Goal: Learn about a topic: Learn about a topic

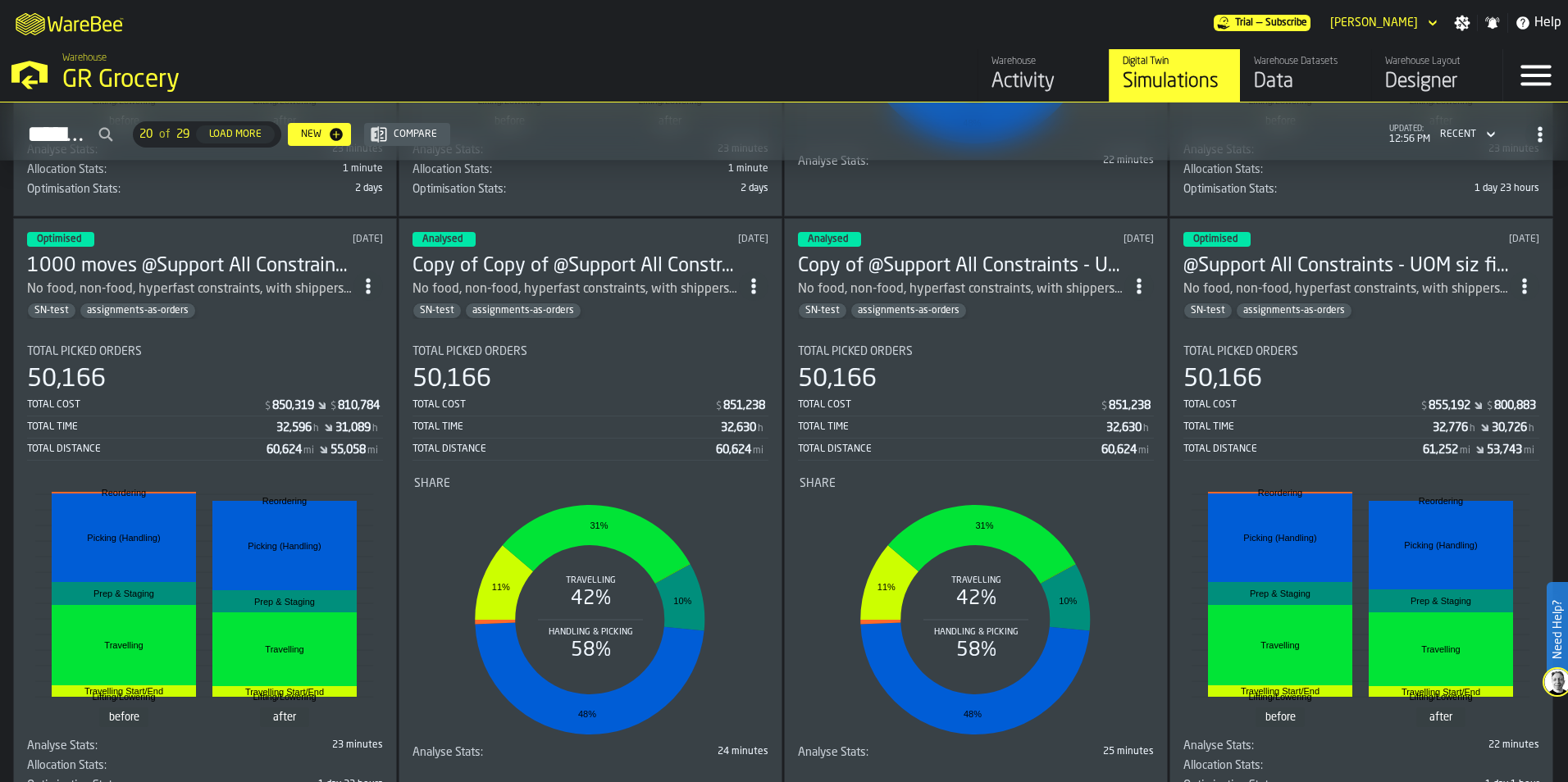
scroll to position [574, 0]
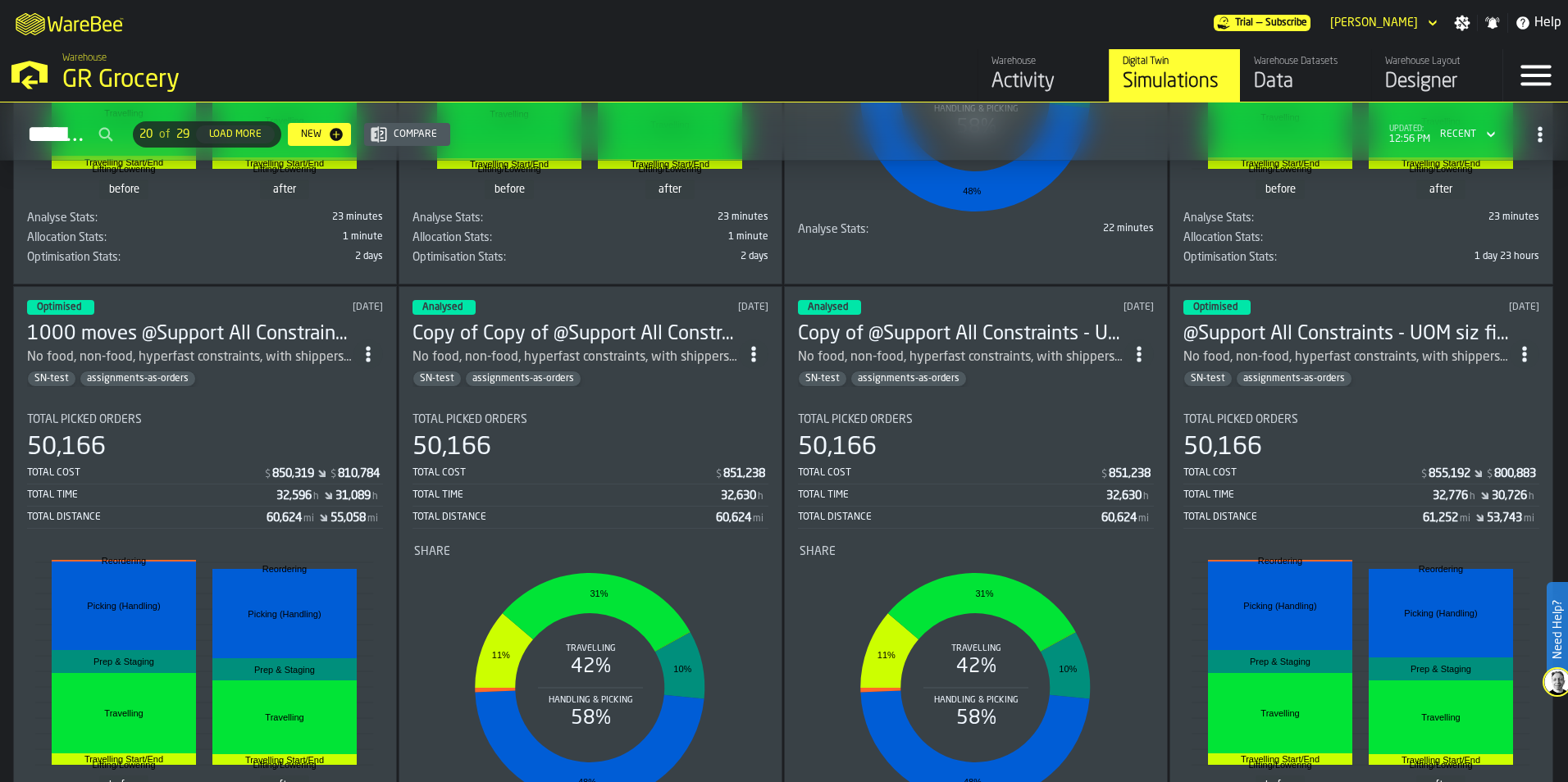
click at [303, 338] on h3 "1000 moves @Support All Constraints - UOM size fixes" at bounding box center [191, 334] width 327 height 26
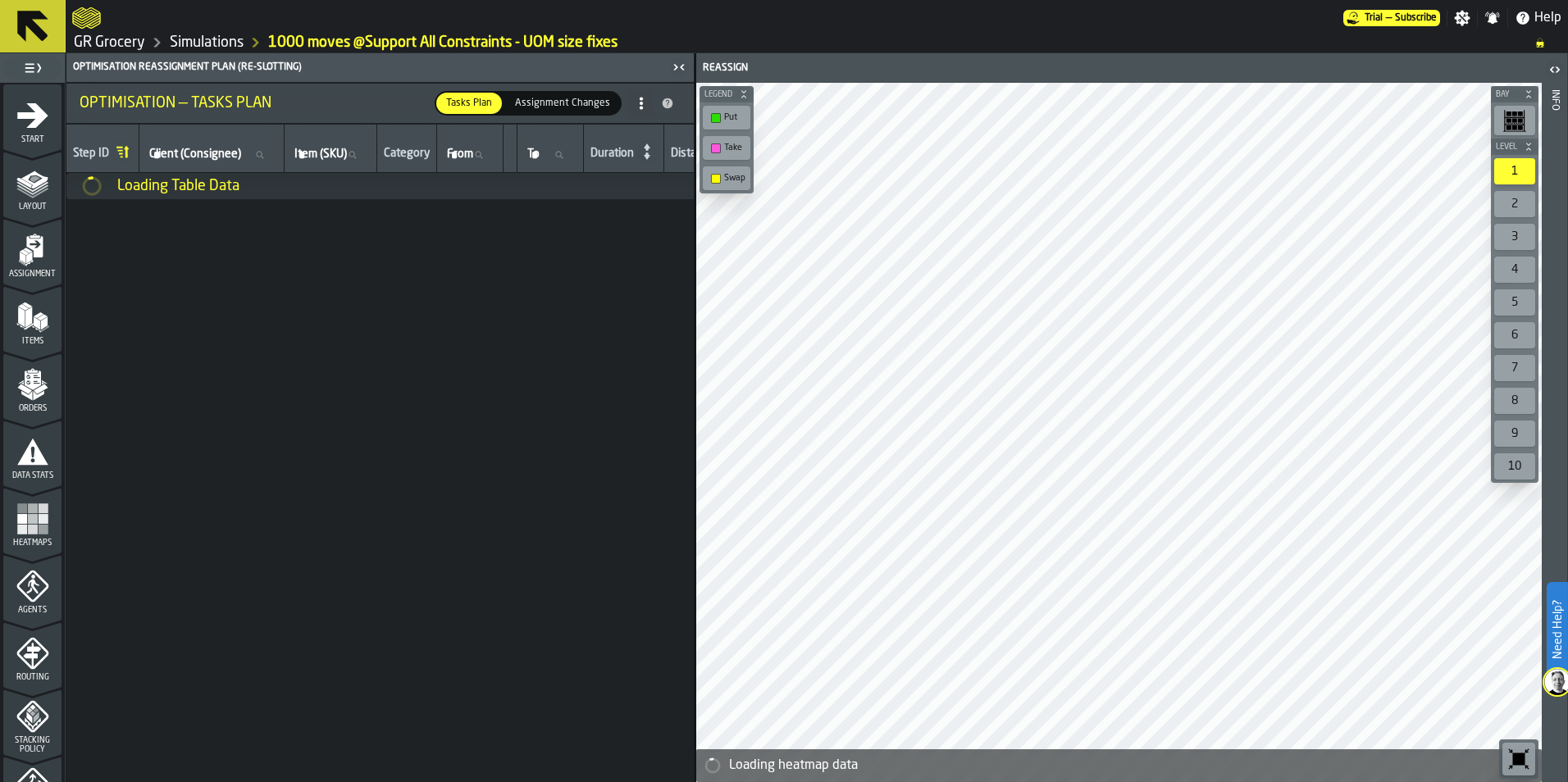
scroll to position [164, 0]
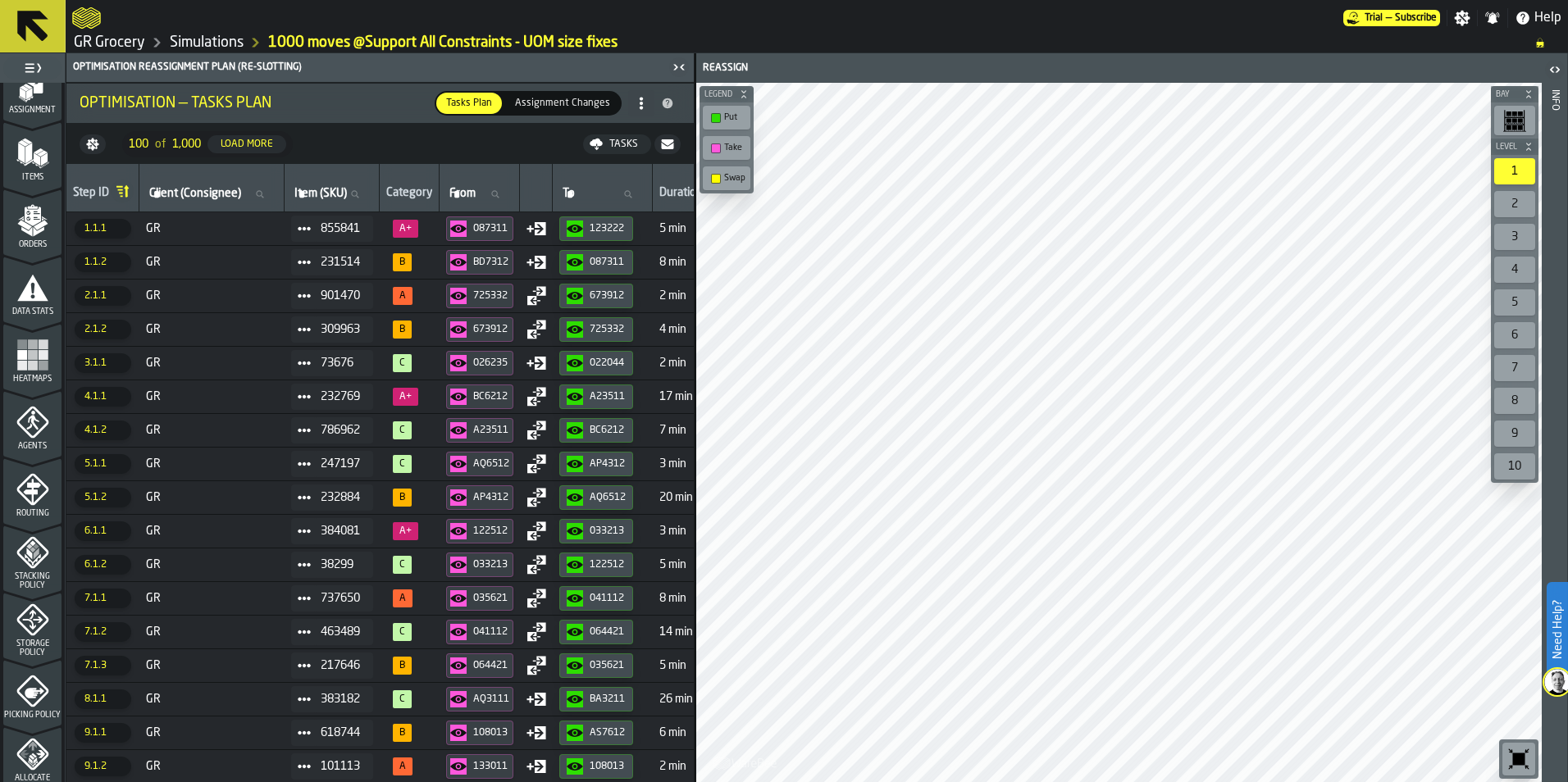
click at [22, 764] on icon "menu Allocate Policy" at bounding box center [32, 754] width 32 height 32
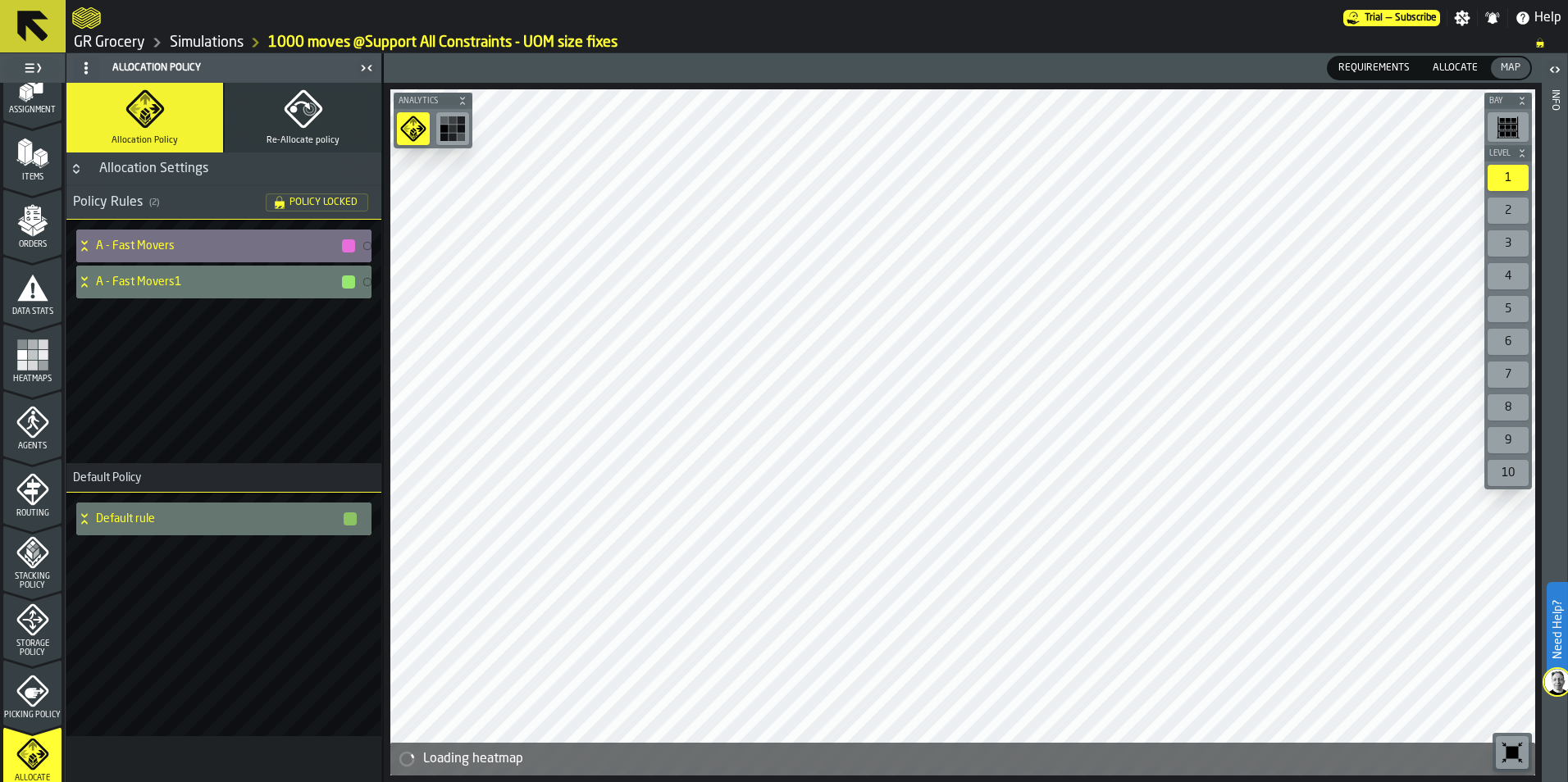
click at [150, 241] on h4 "A - Fast Movers" at bounding box center [218, 245] width 244 height 13
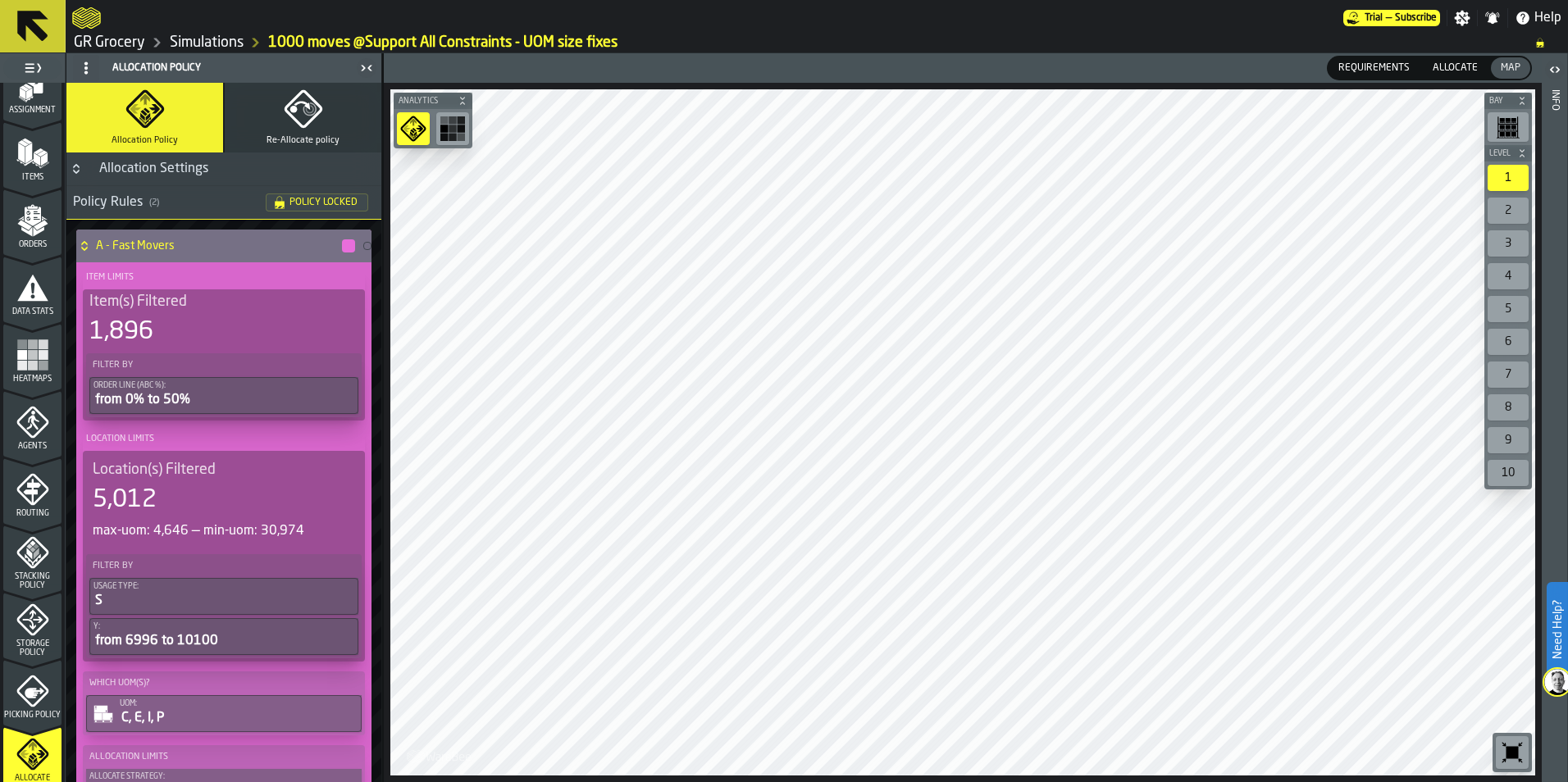
click at [150, 239] on h4 "A - Fast Movers" at bounding box center [218, 245] width 244 height 13
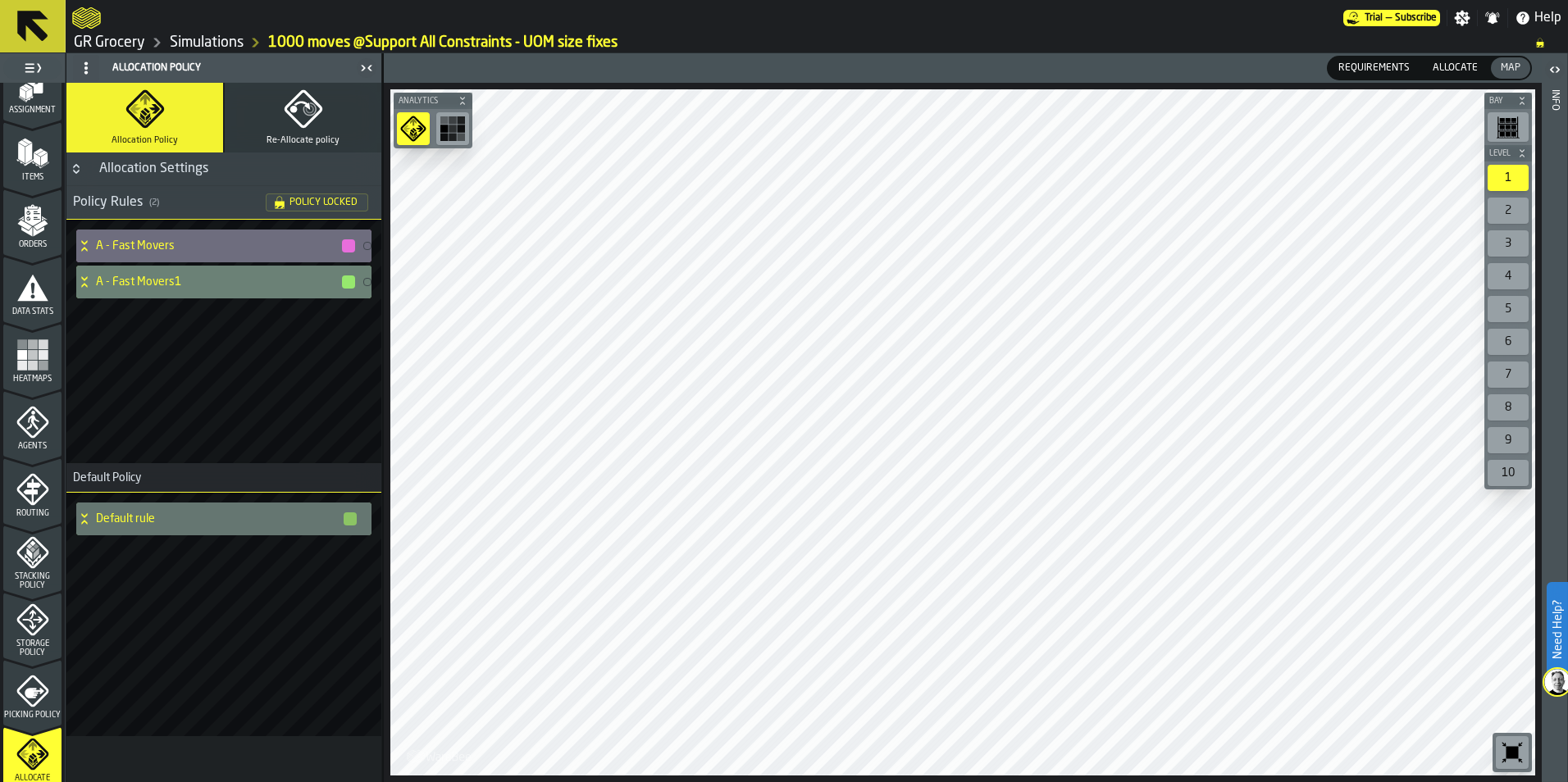
click at [140, 284] on h4 "A - Fast Movers1" at bounding box center [218, 281] width 244 height 13
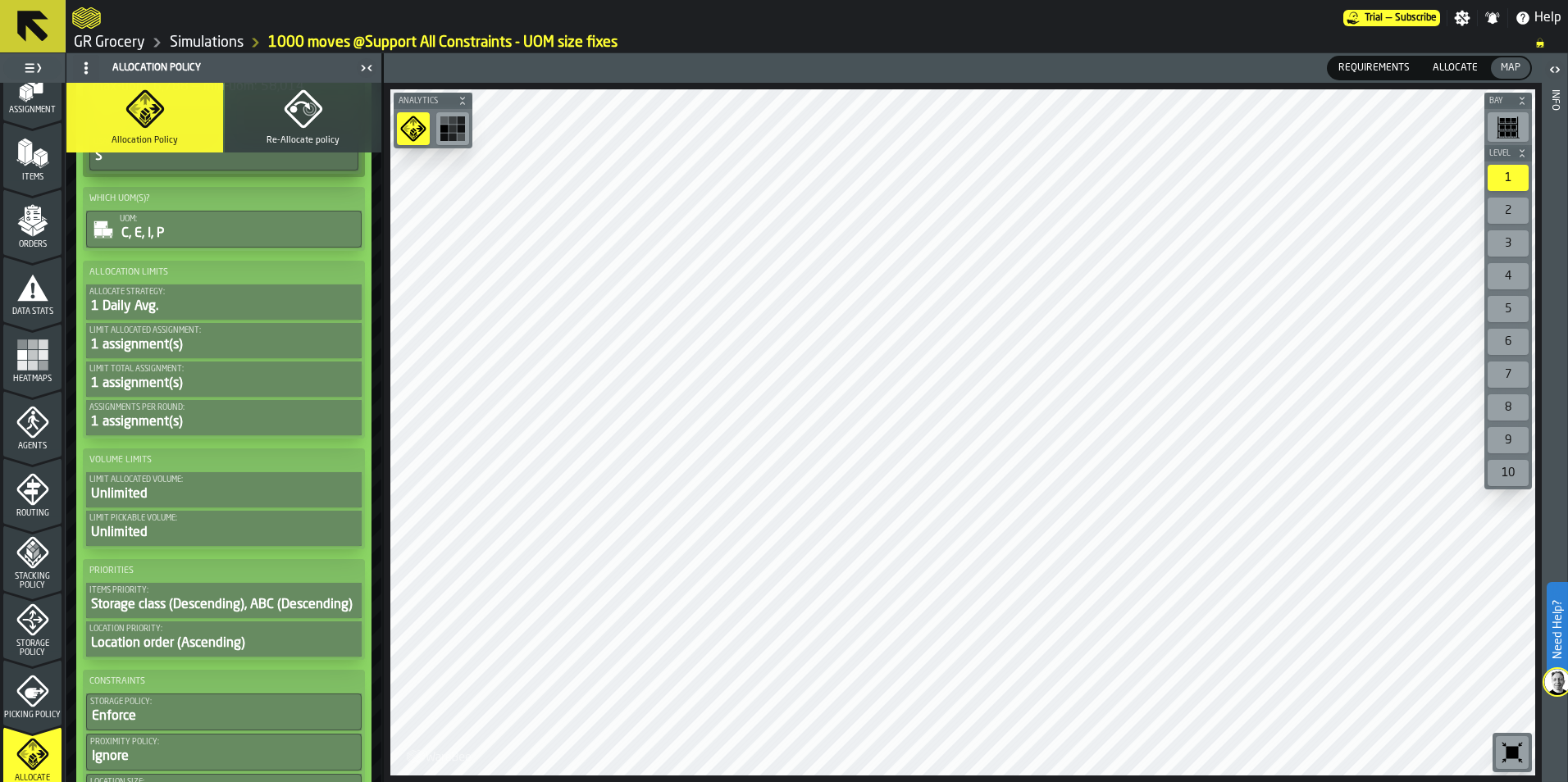
scroll to position [82, 0]
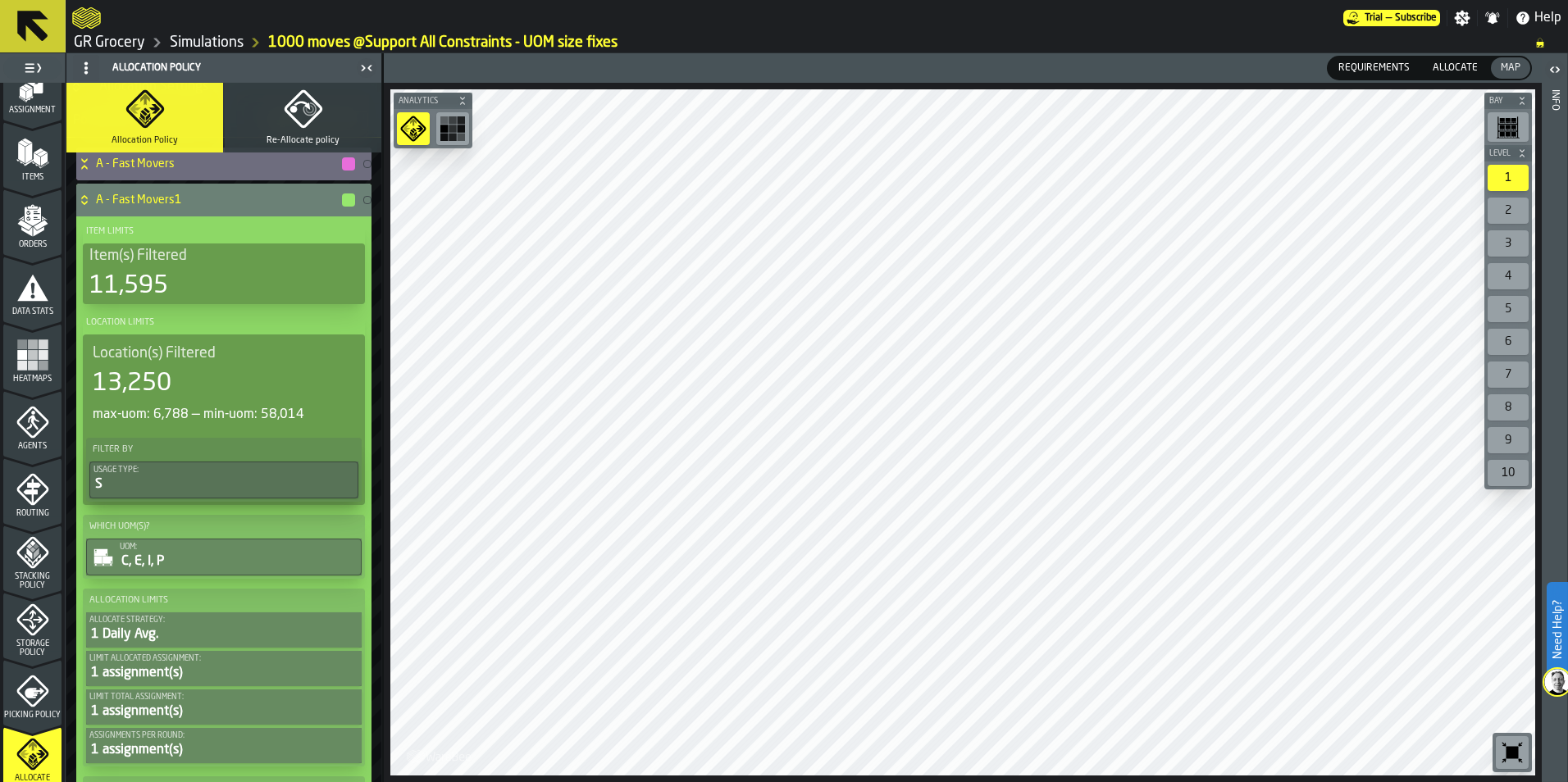
click at [207, 201] on h4 "A - Fast Movers1" at bounding box center [218, 199] width 244 height 13
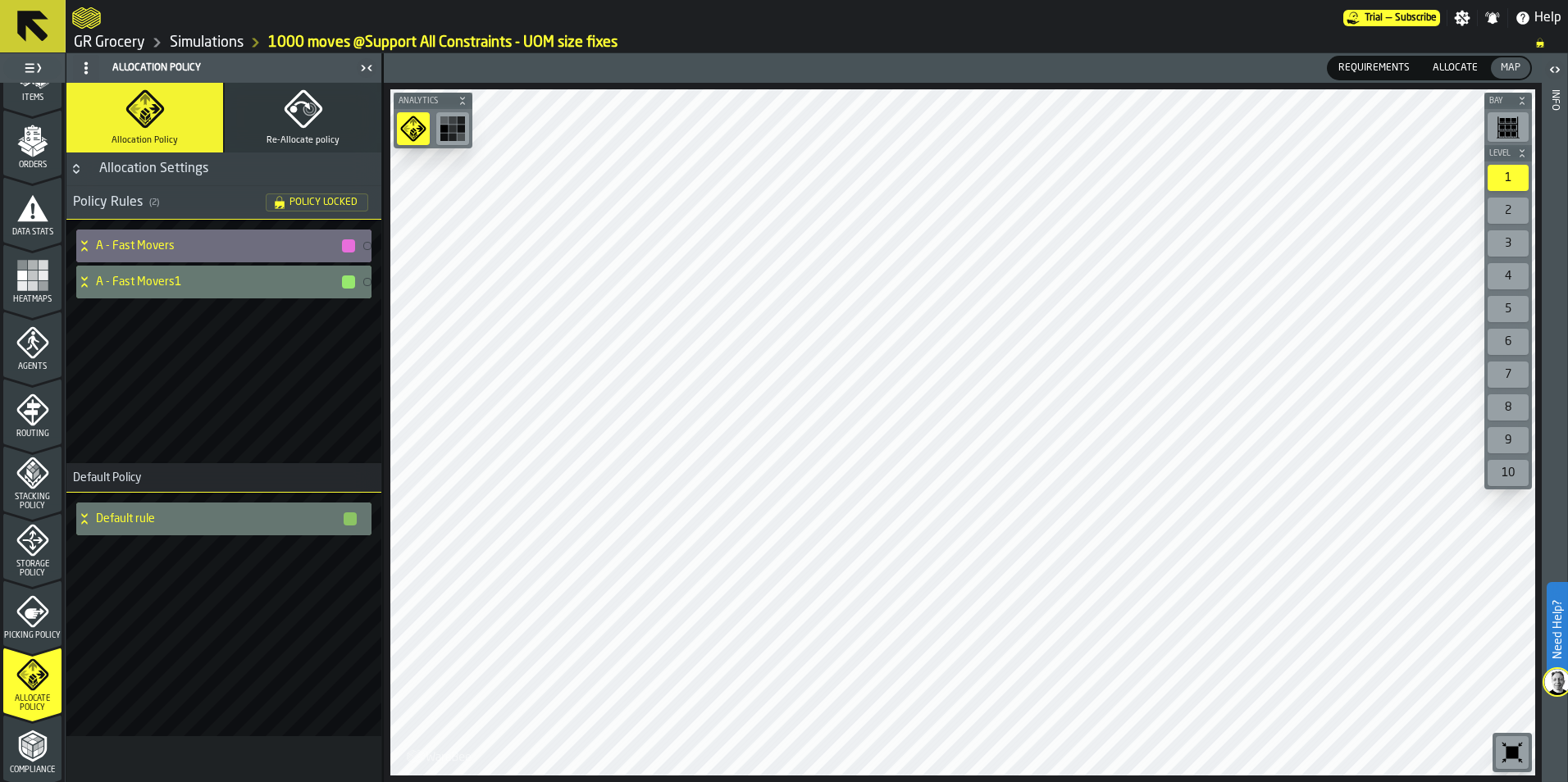
scroll to position [513, 0]
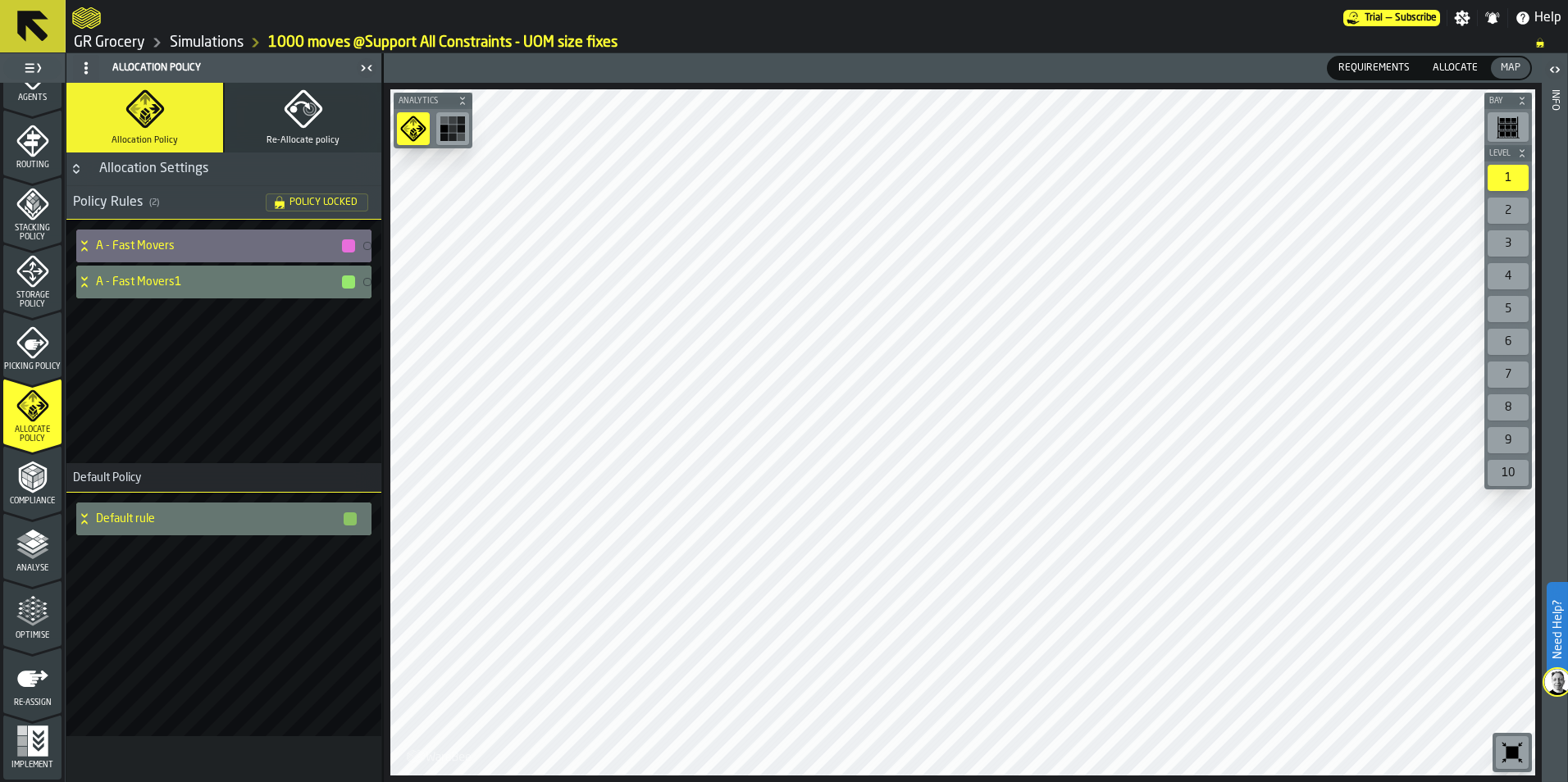
click at [36, 632] on span "Optimise" at bounding box center [32, 635] width 58 height 9
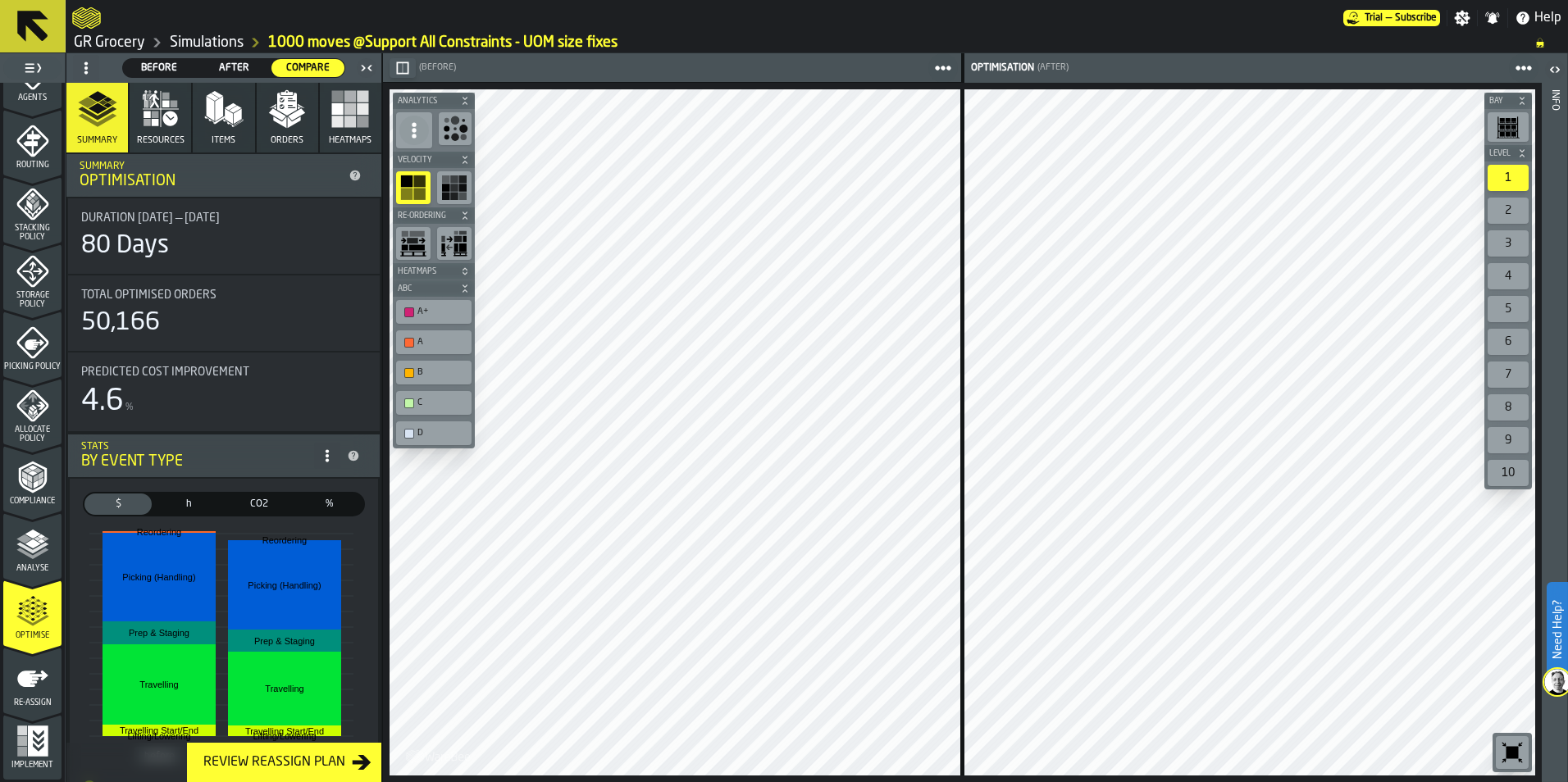
drag, startPoint x: 161, startPoint y: 69, endPoint x: 226, endPoint y: 70, distance: 65.0
click at [161, 69] on span "Before" at bounding box center [160, 67] width 60 height 15
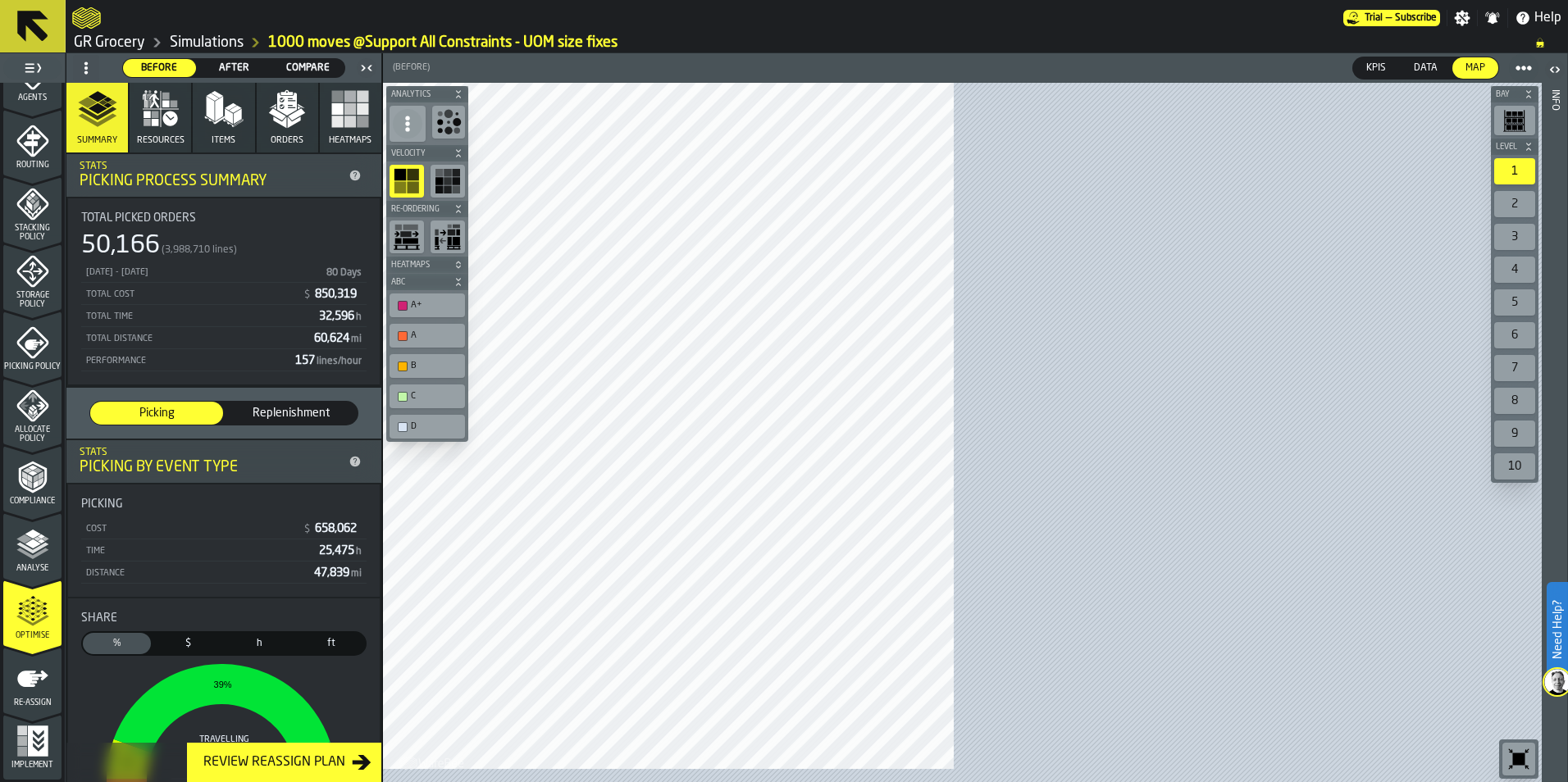
click at [226, 70] on span "After" at bounding box center [234, 67] width 60 height 15
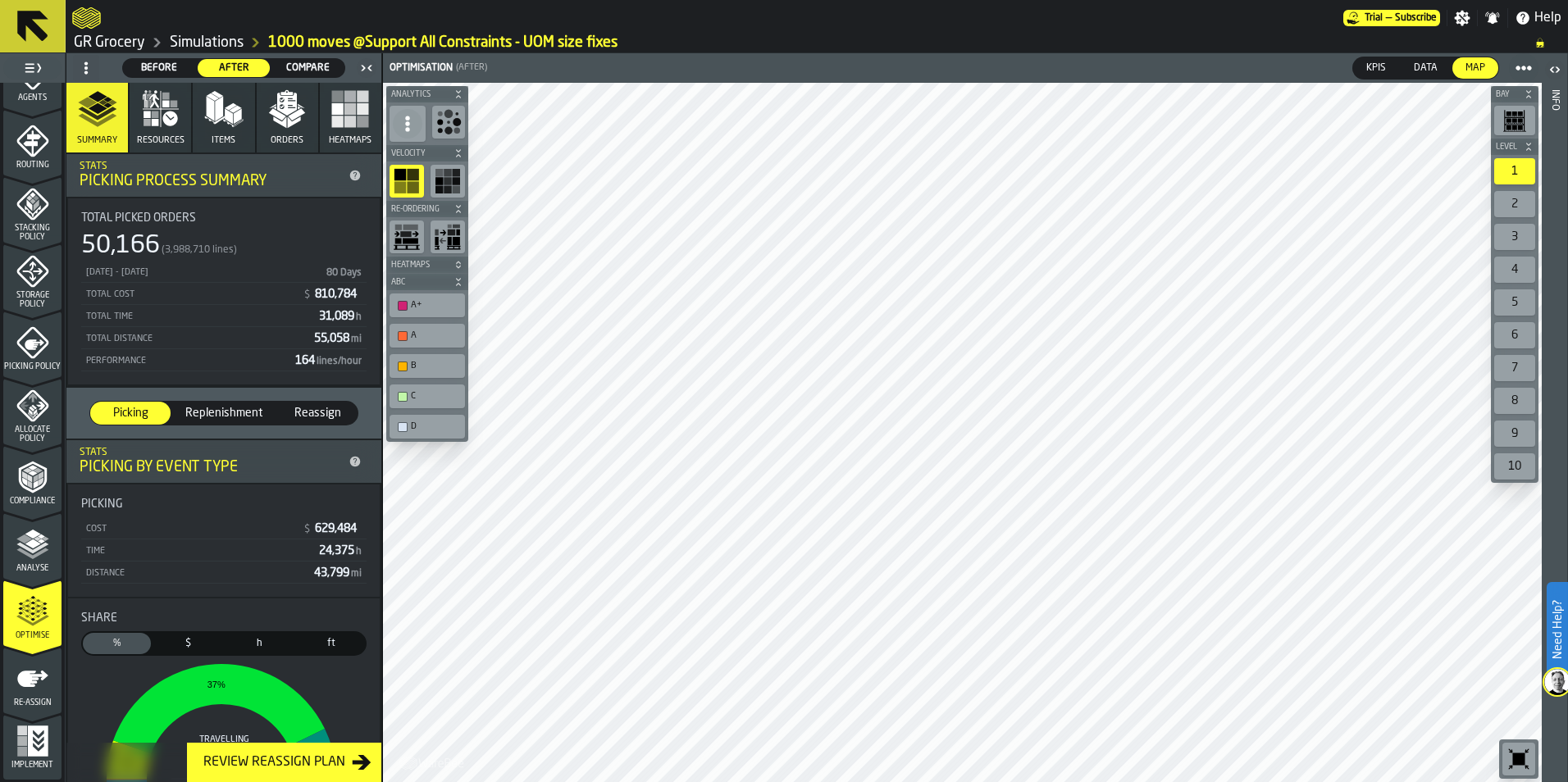
click at [296, 69] on span "Compare" at bounding box center [308, 67] width 60 height 15
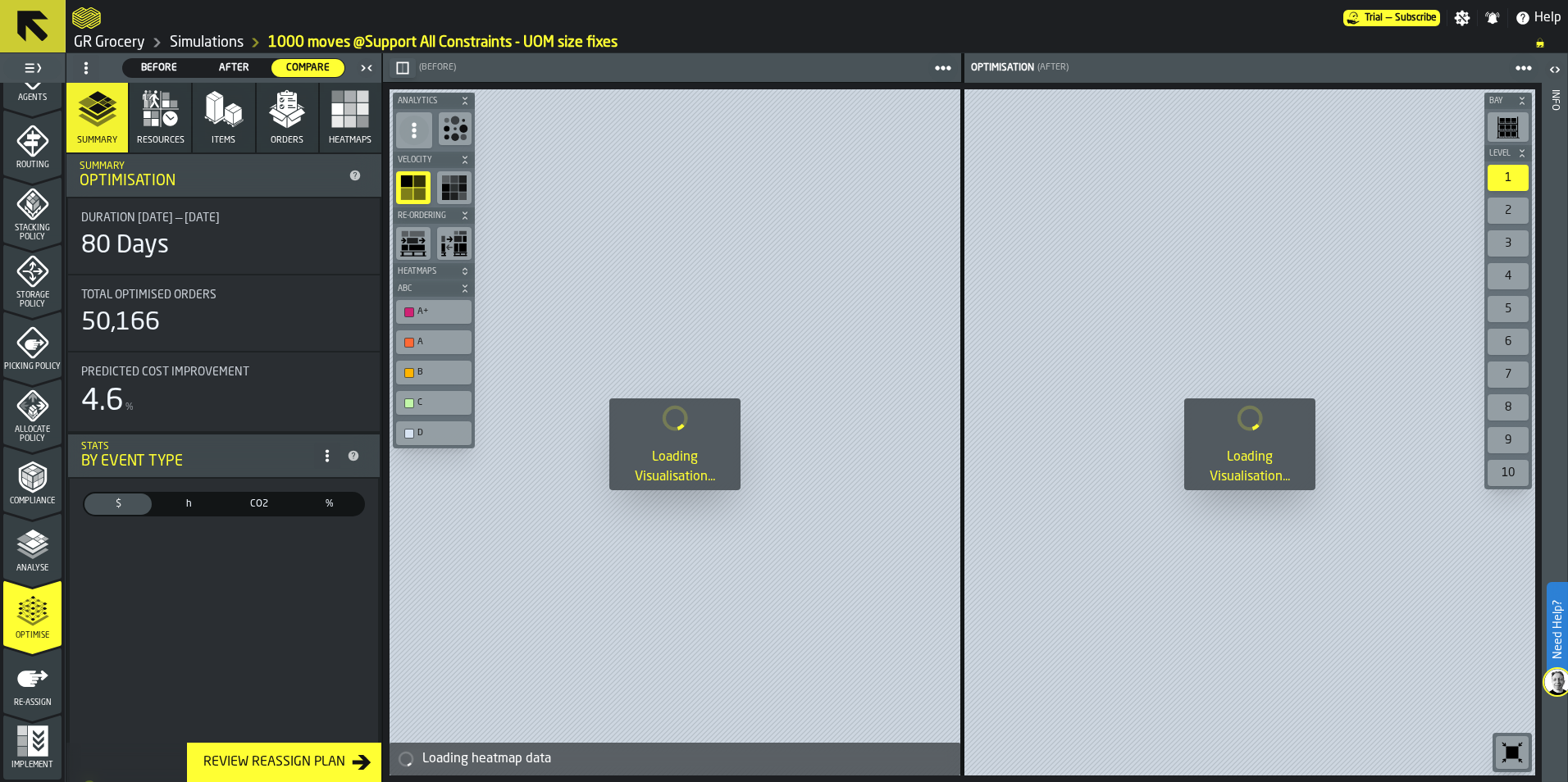
click at [24, 415] on icon "menu Allocate Policy" at bounding box center [32, 405] width 32 height 32
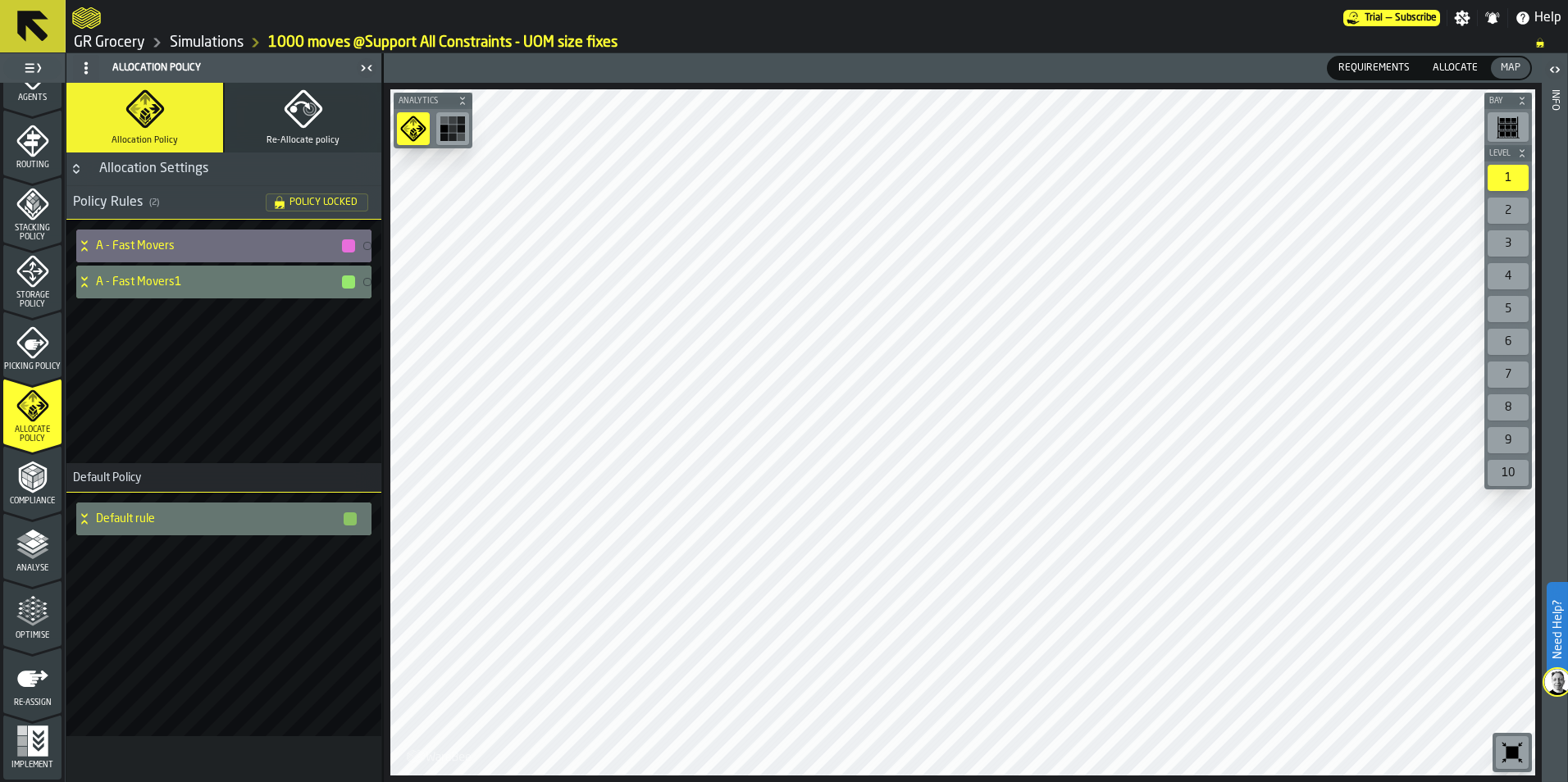
click at [27, 555] on polyline "menu Analyse" at bounding box center [32, 554] width 32 height 12
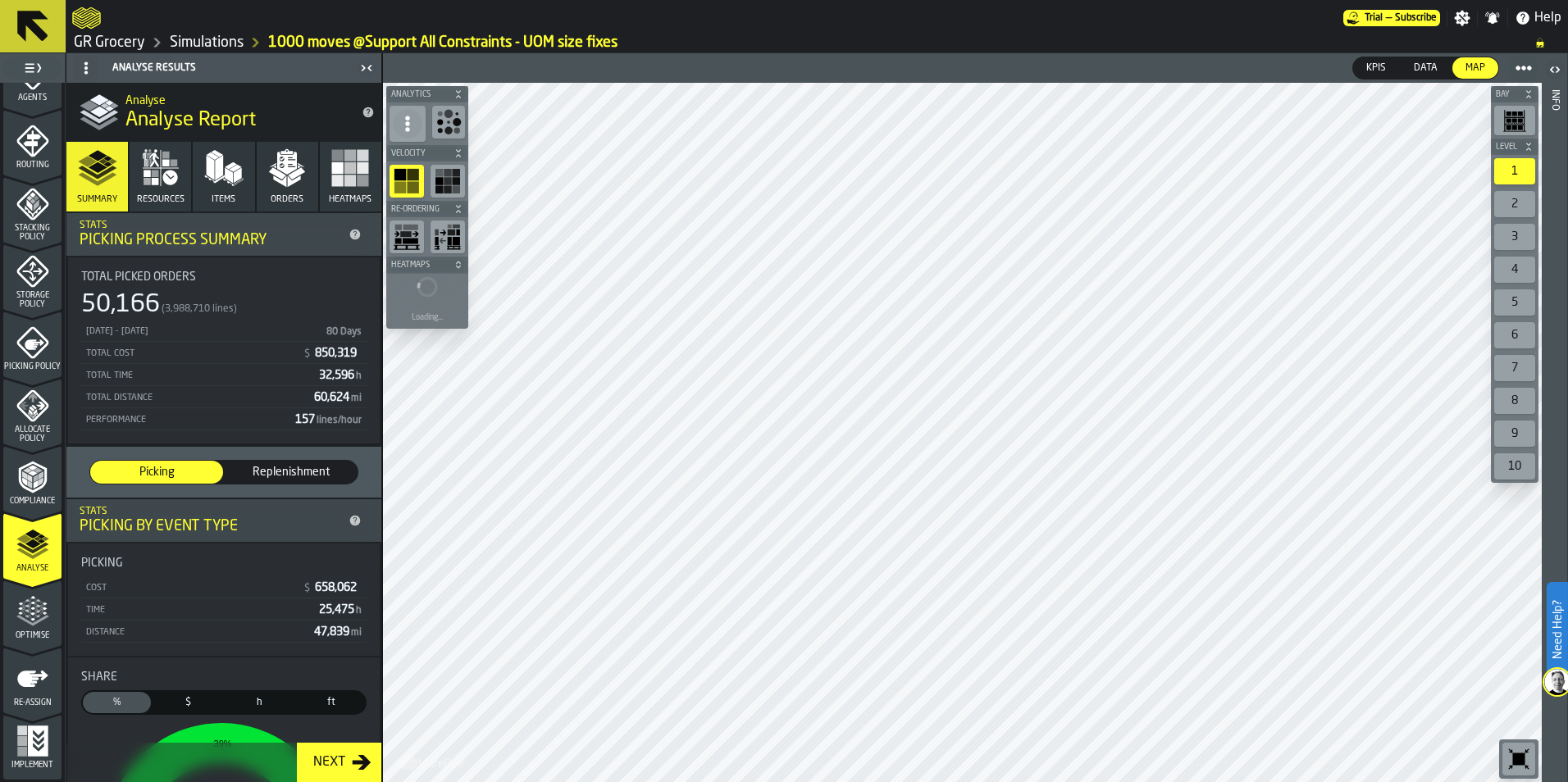
click at [17, 619] on icon "menu Optimise" at bounding box center [33, 612] width 33 height 33
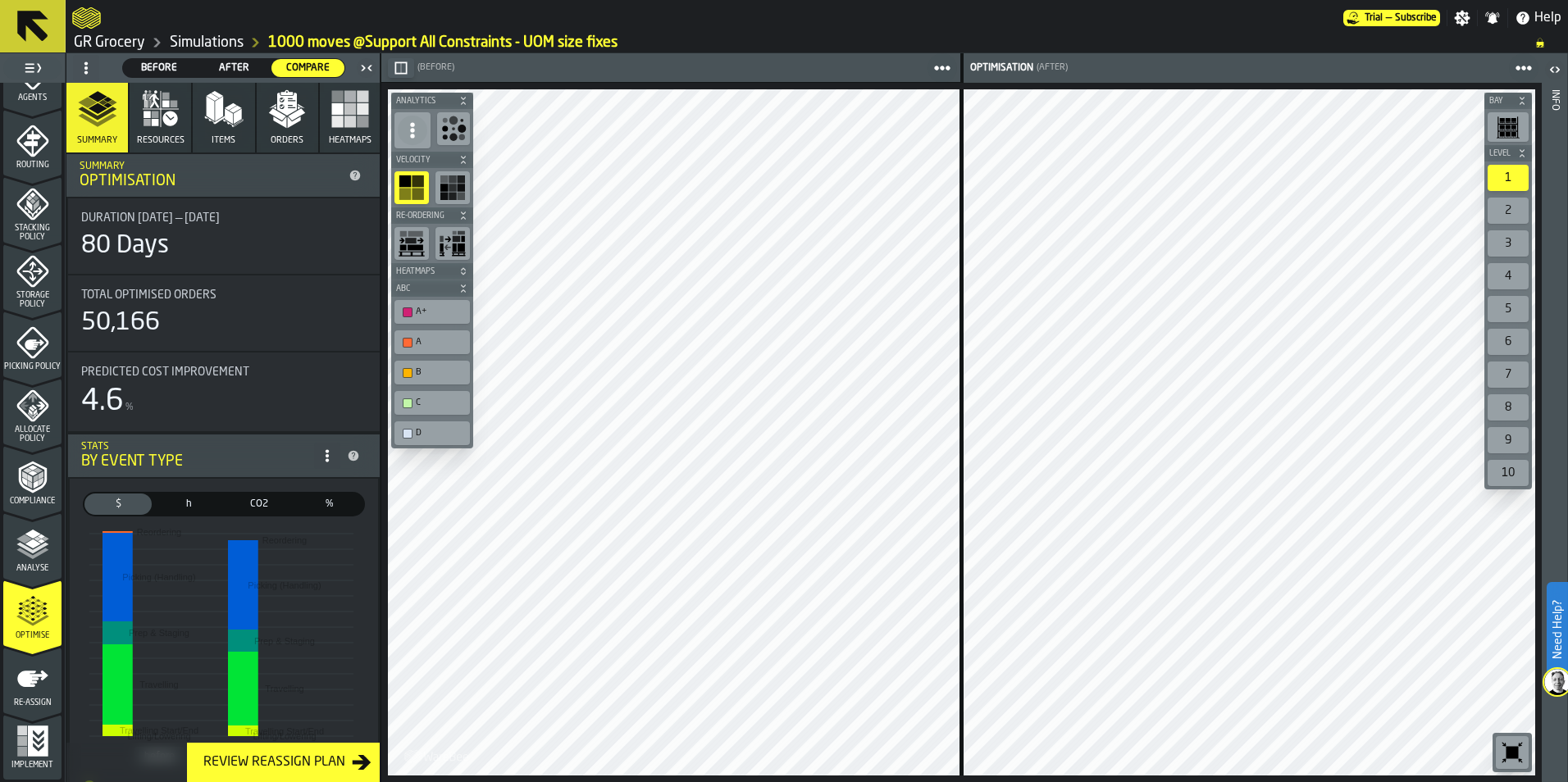
click at [205, 38] on link "Simulations" at bounding box center [207, 43] width 74 height 18
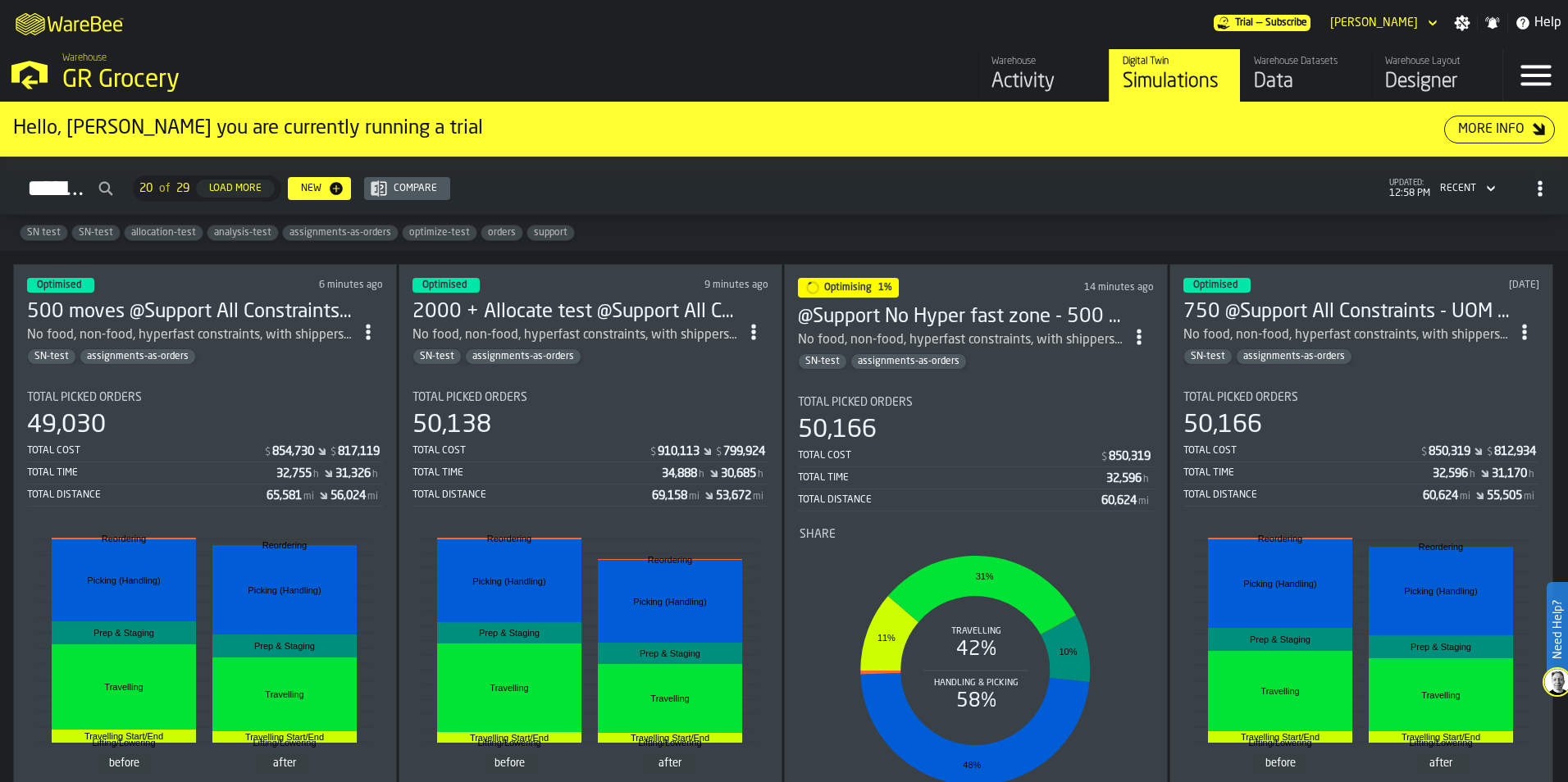
click at [521, 312] on h3 "2000 + Allocate test @Support All Constraints - UOM size" at bounding box center [576, 312] width 327 height 26
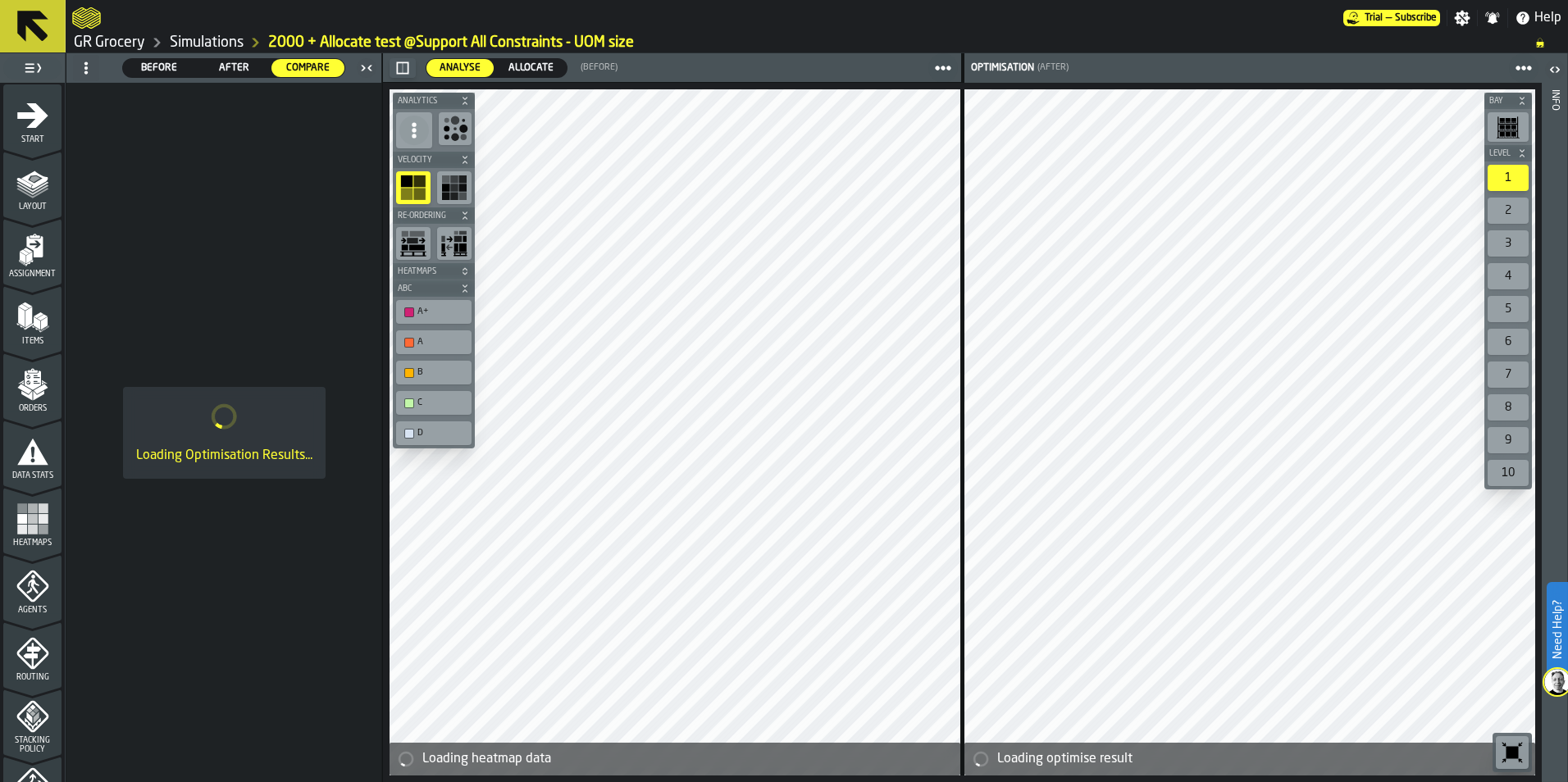
scroll to position [492, 0]
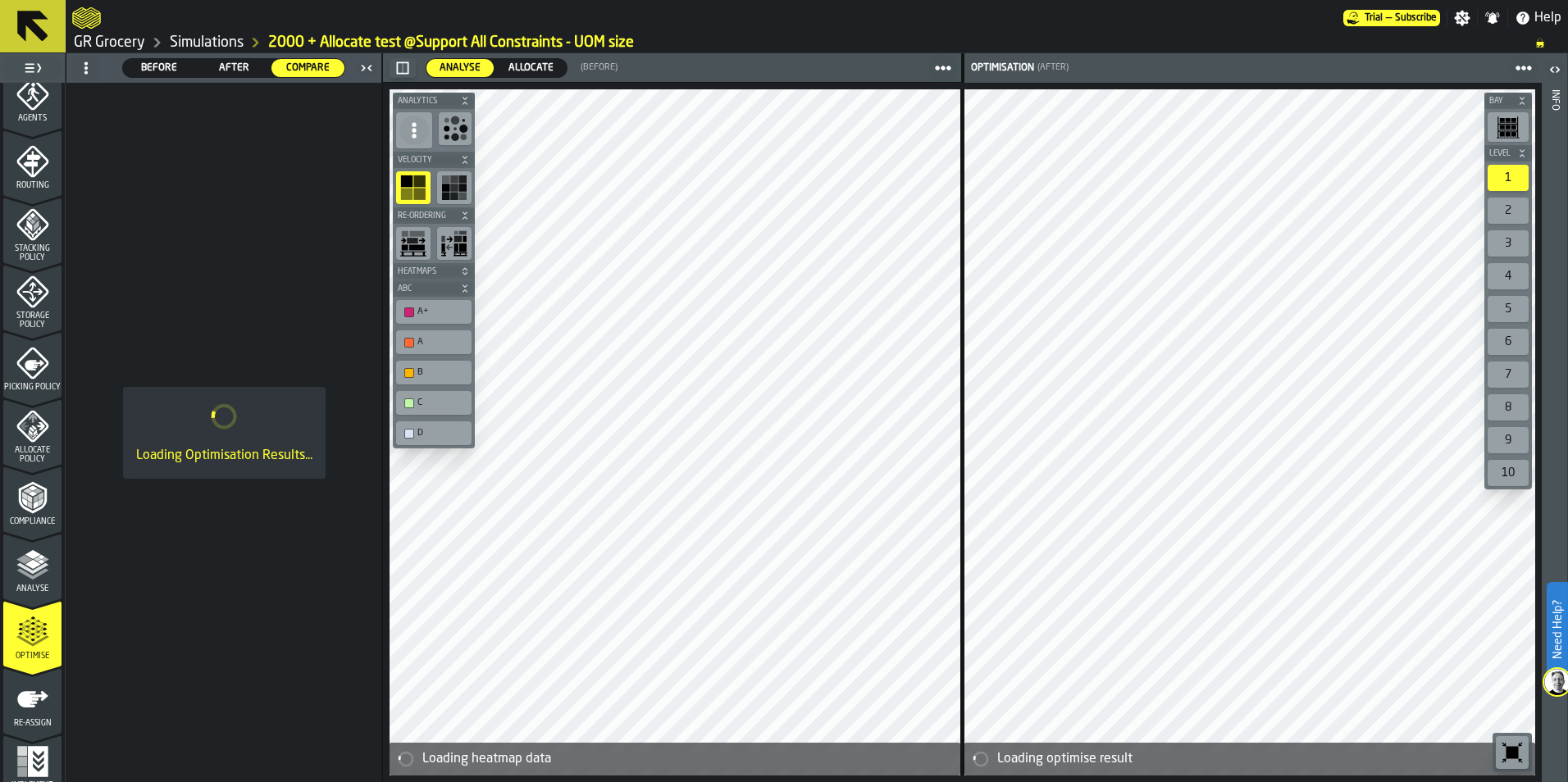
click at [510, 66] on span "Allocate" at bounding box center [531, 67] width 58 height 15
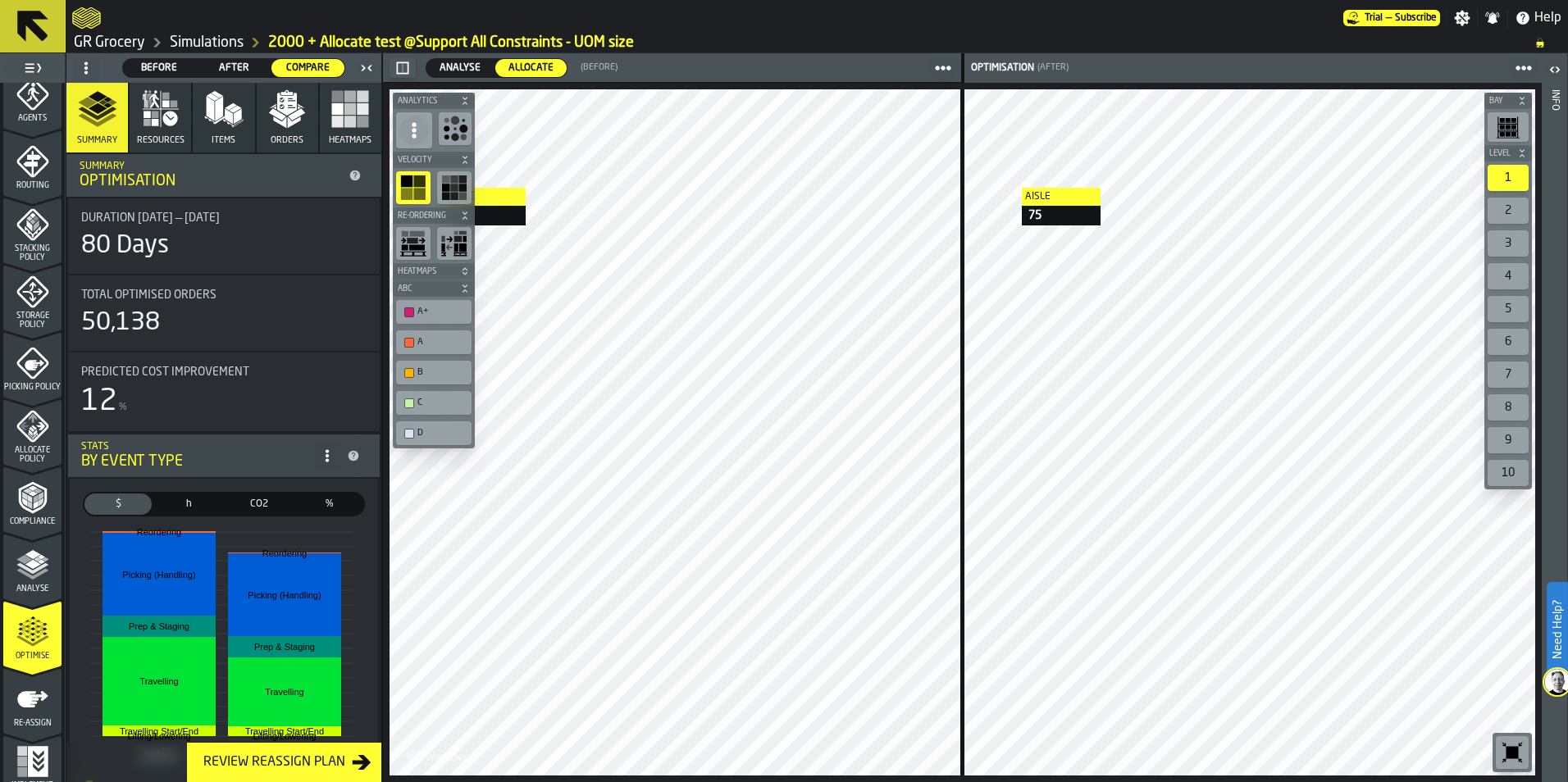
click at [473, 65] on span "Analyse" at bounding box center [460, 67] width 54 height 15
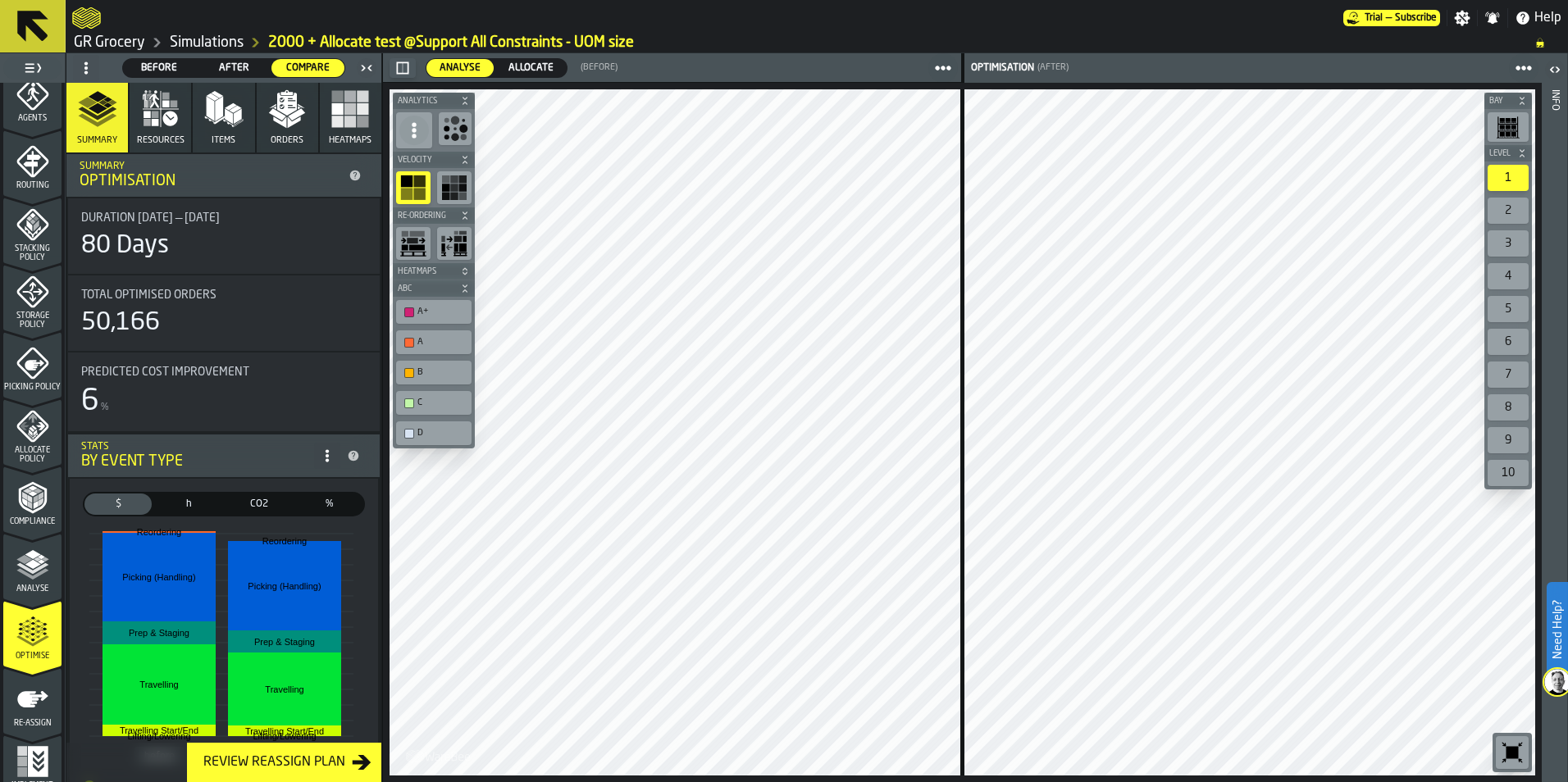
click at [533, 70] on span "Allocate" at bounding box center [531, 67] width 58 height 15
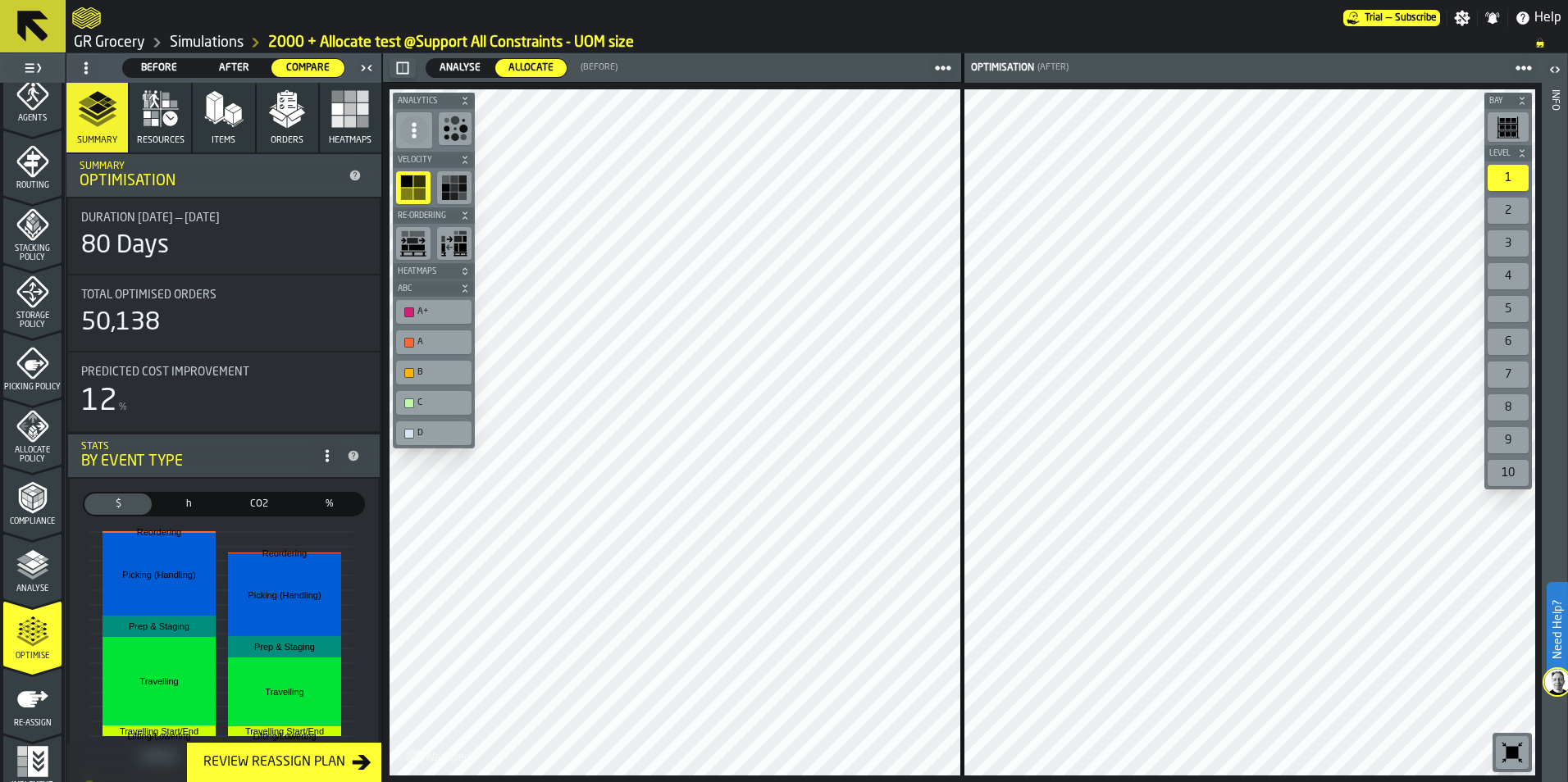
click at [168, 45] on div "Simulations" at bounding box center [194, 43] width 98 height 19
click at [184, 44] on link "Simulations" at bounding box center [207, 43] width 74 height 18
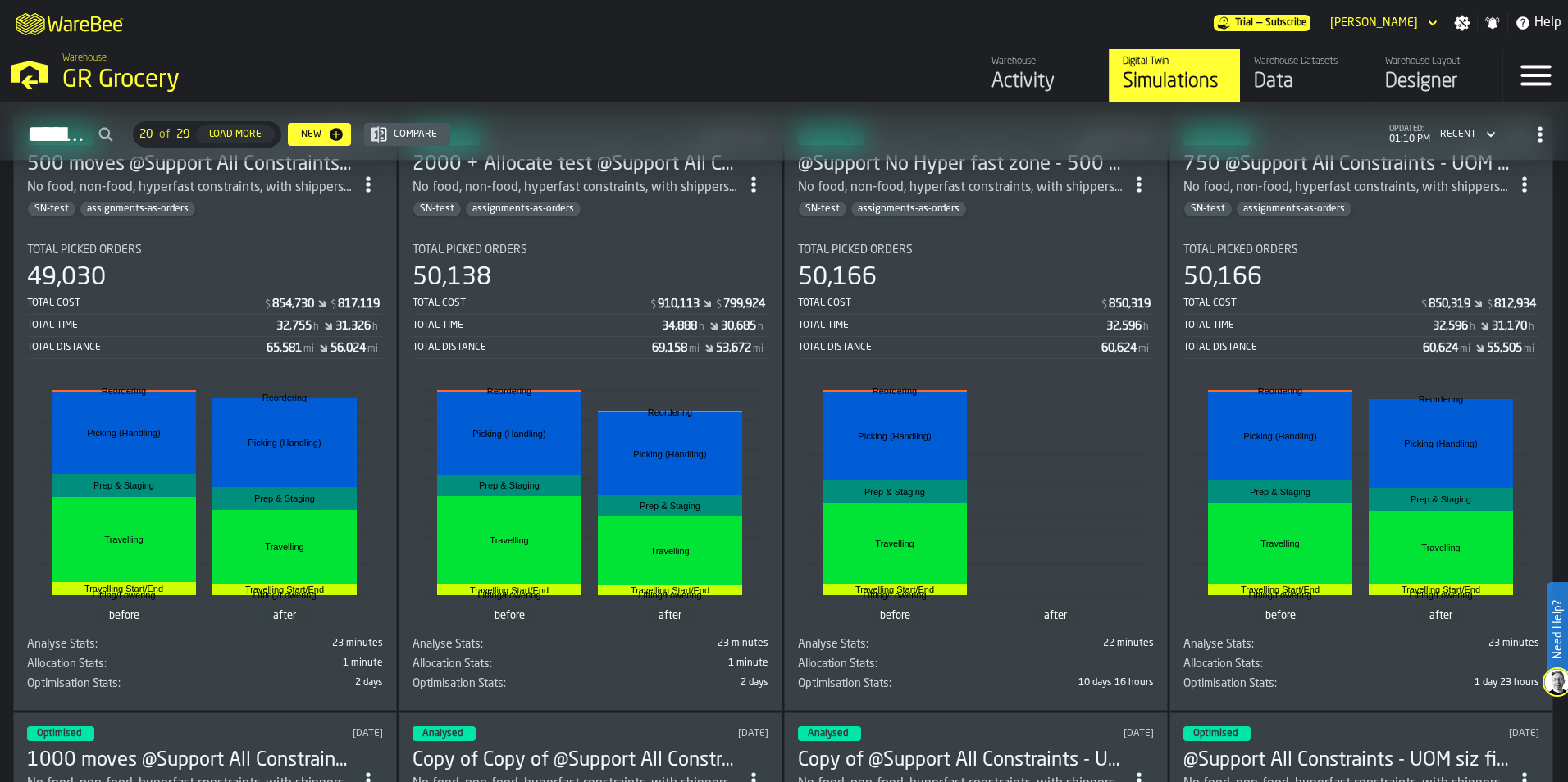
scroll to position [82, 0]
